Goal: Transaction & Acquisition: Purchase product/service

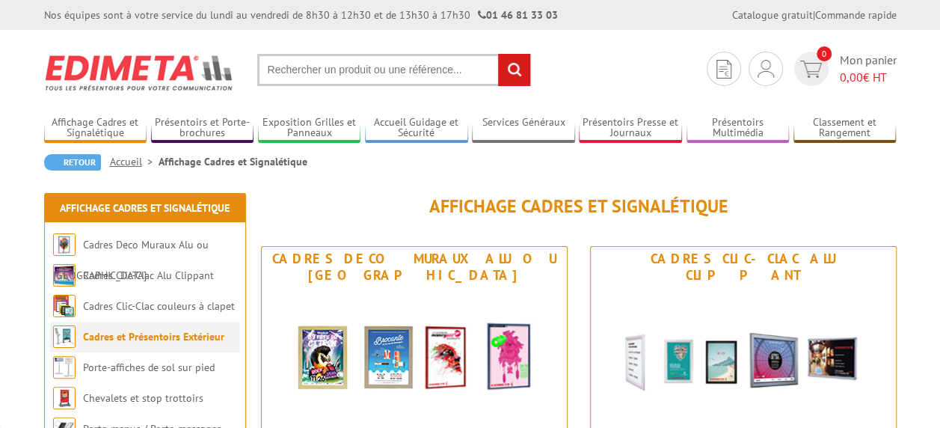
click at [123, 340] on link "Cadres et Présentoirs Extérieur" at bounding box center [153, 336] width 141 height 13
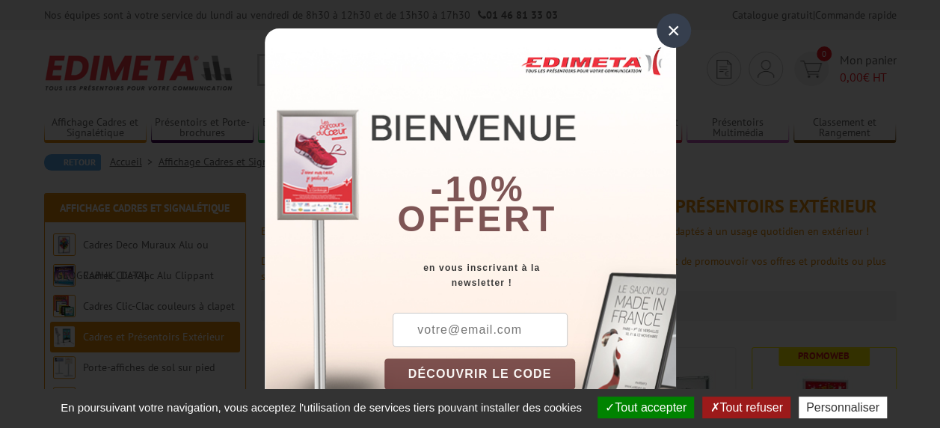
click at [669, 30] on div "×" at bounding box center [674, 30] width 34 height 34
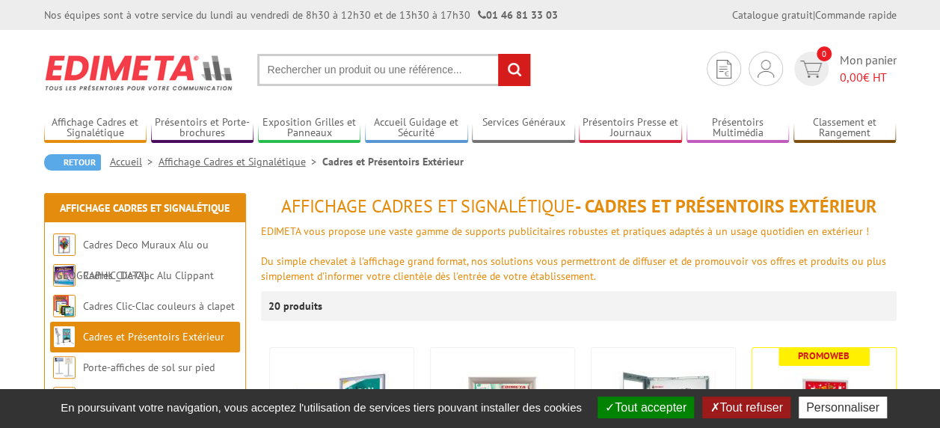
drag, startPoint x: 940, startPoint y: 58, endPoint x: 935, endPoint y: 74, distance: 16.3
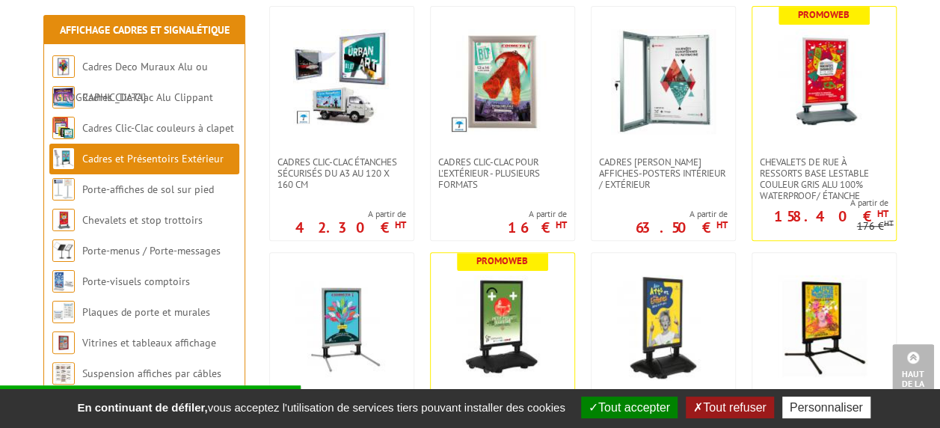
scroll to position [344, 0]
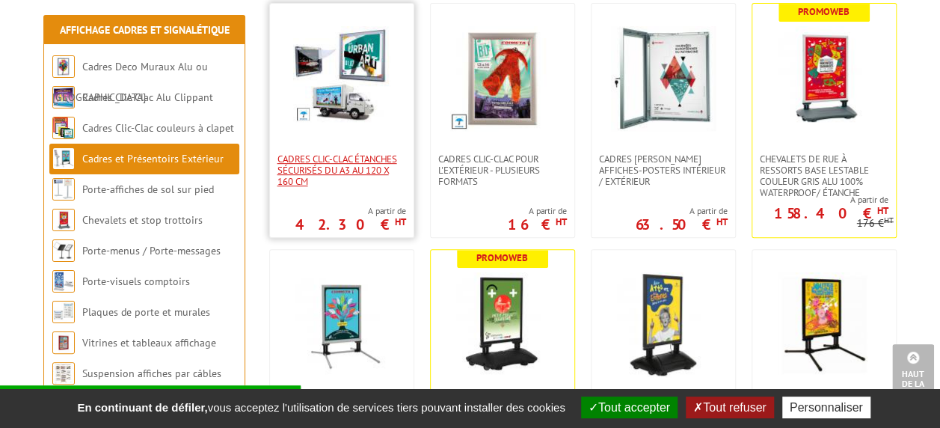
click at [372, 169] on span "Cadres Clic-Clac étanches sécurisés du A3 au 120 x 160 cm" at bounding box center [342, 170] width 129 height 34
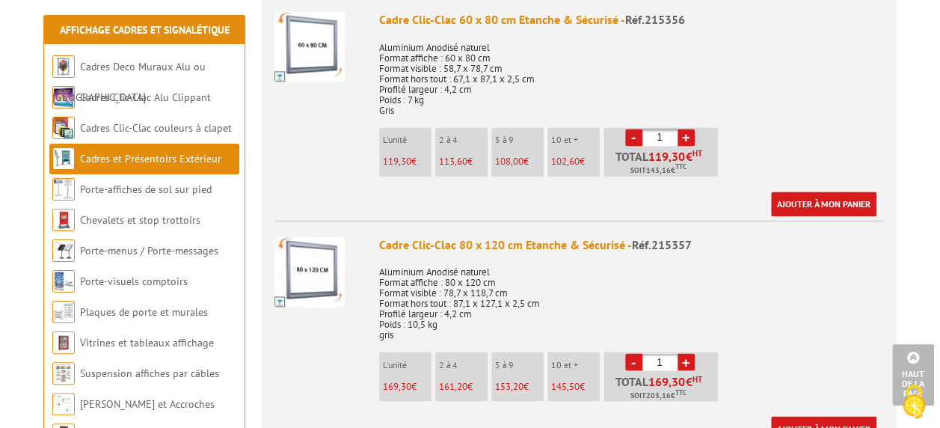
scroll to position [1087, 0]
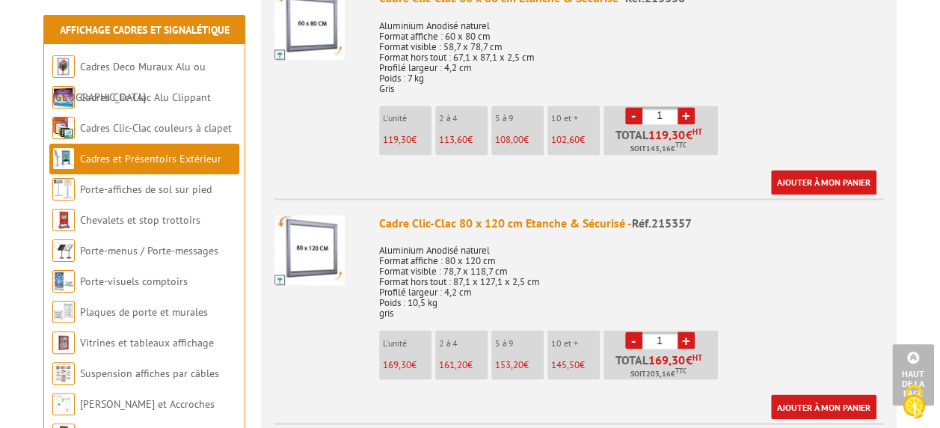
click at [688, 331] on link "+" at bounding box center [686, 339] width 17 height 17
type input "4"
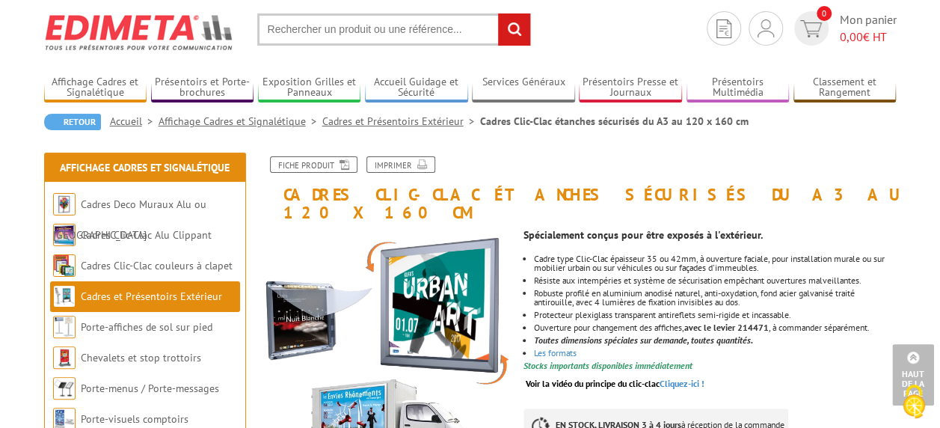
scroll to position [0, 0]
